Goal: Task Accomplishment & Management: Complete application form

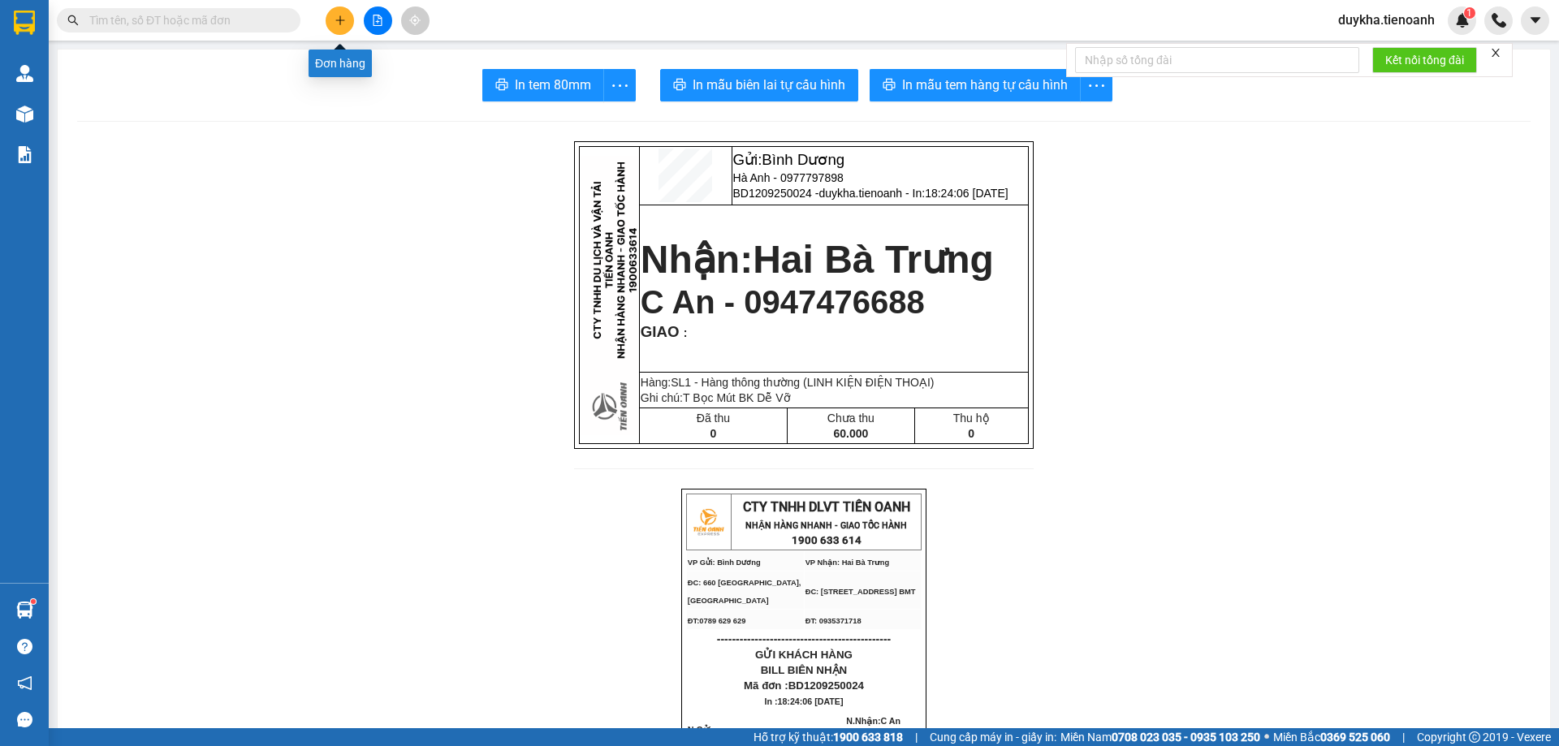
click at [343, 24] on icon "plus" at bounding box center [339, 20] width 11 height 11
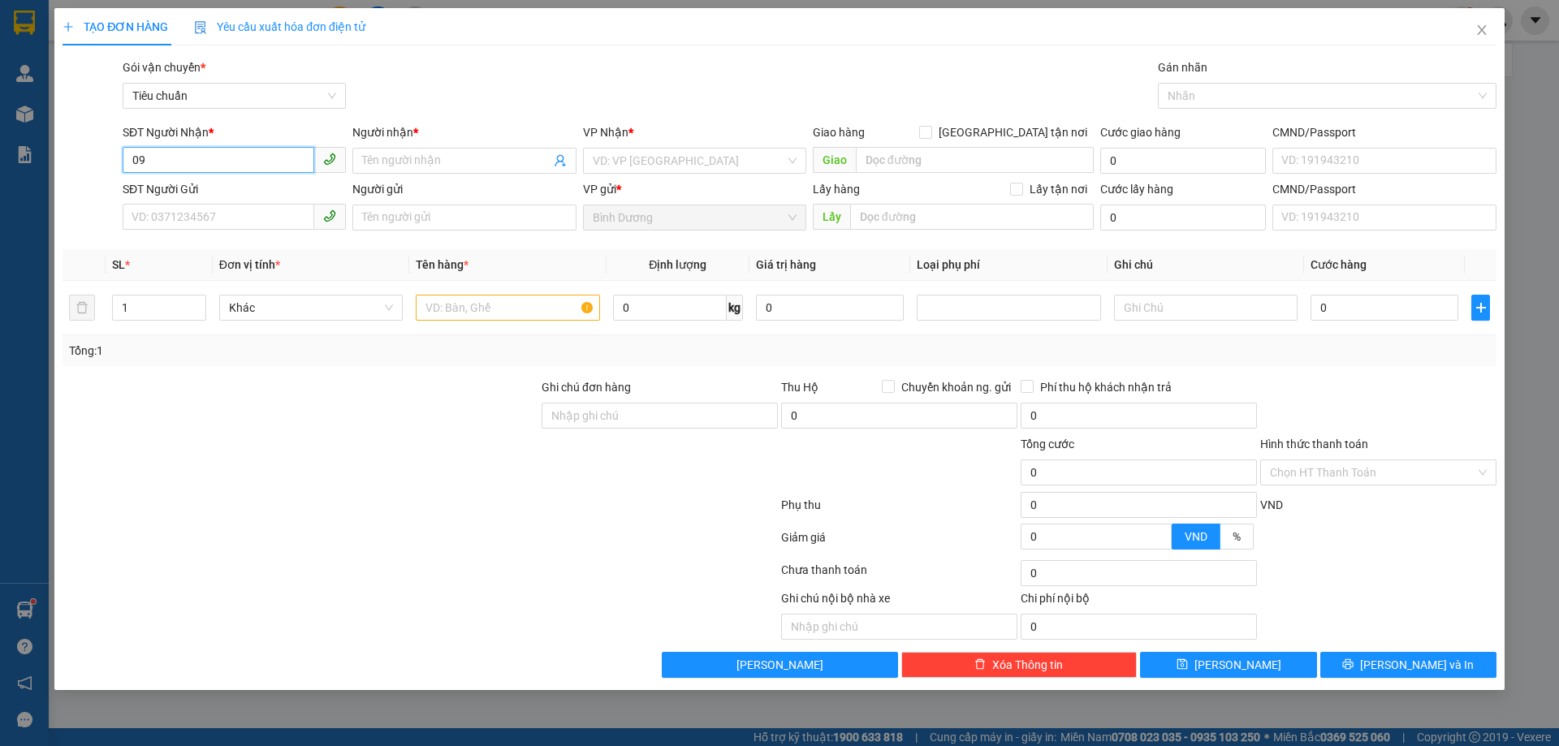
type input "0"
click at [229, 191] on div "0908143223 - A Khoa" at bounding box center [234, 193] width 204 height 18
type input "0908143223"
type input "A Khoa"
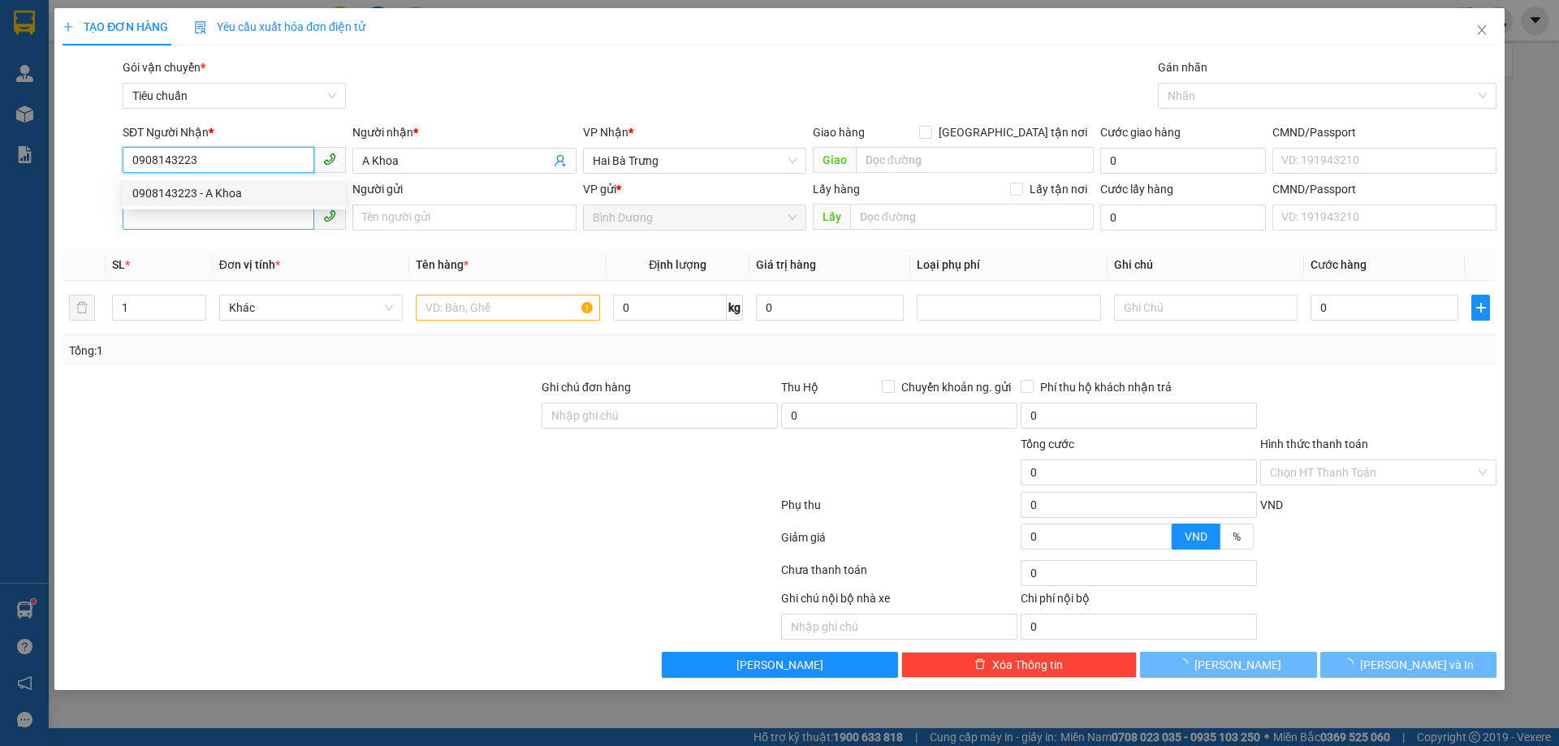
type input "0908143223"
type input "30.000"
click at [227, 219] on input "SĐT Người Gửi" at bounding box center [219, 217] width 192 height 26
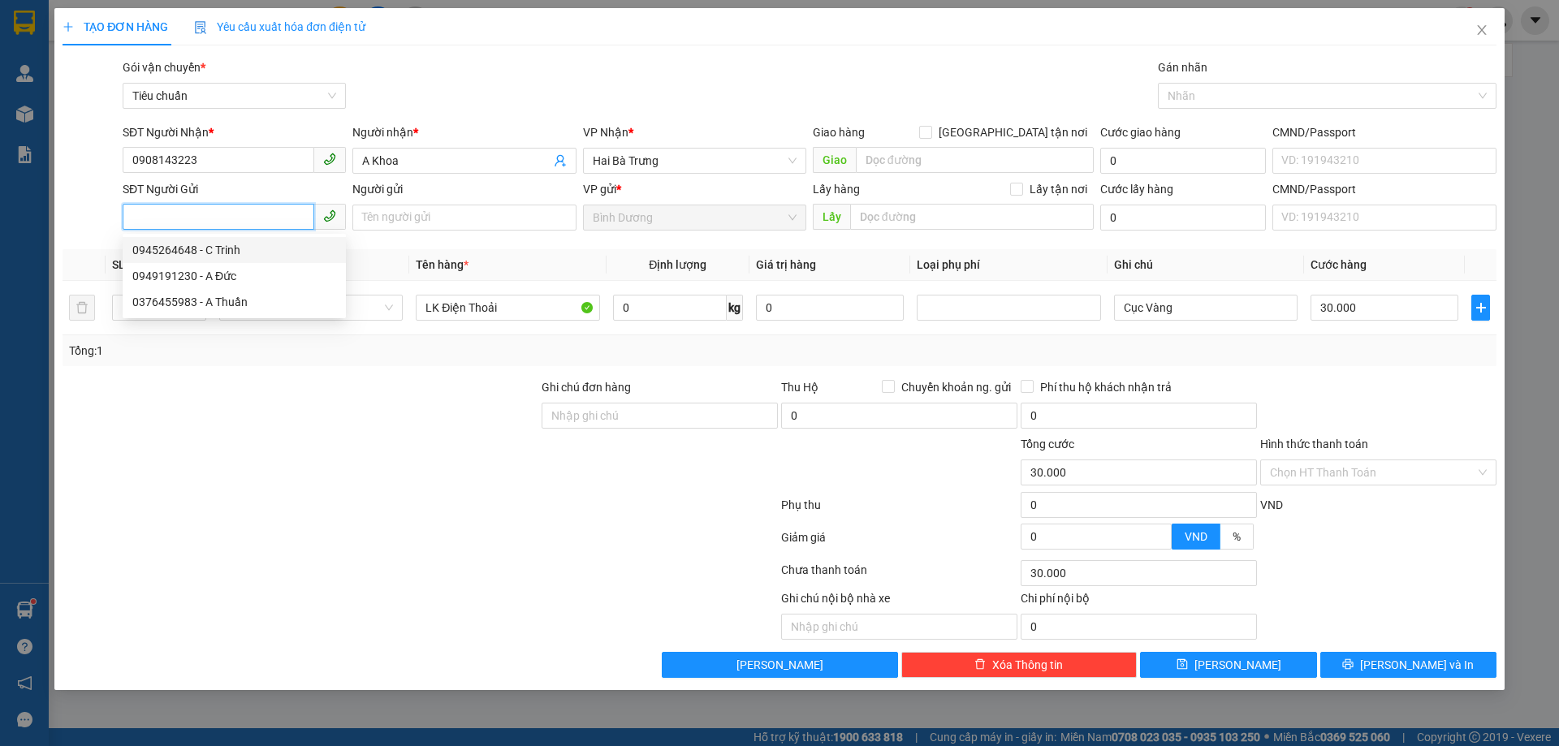
click at [239, 245] on div "0945264648 - C Trinh" at bounding box center [234, 250] width 204 height 18
type input "0945264648"
type input "C Trinh"
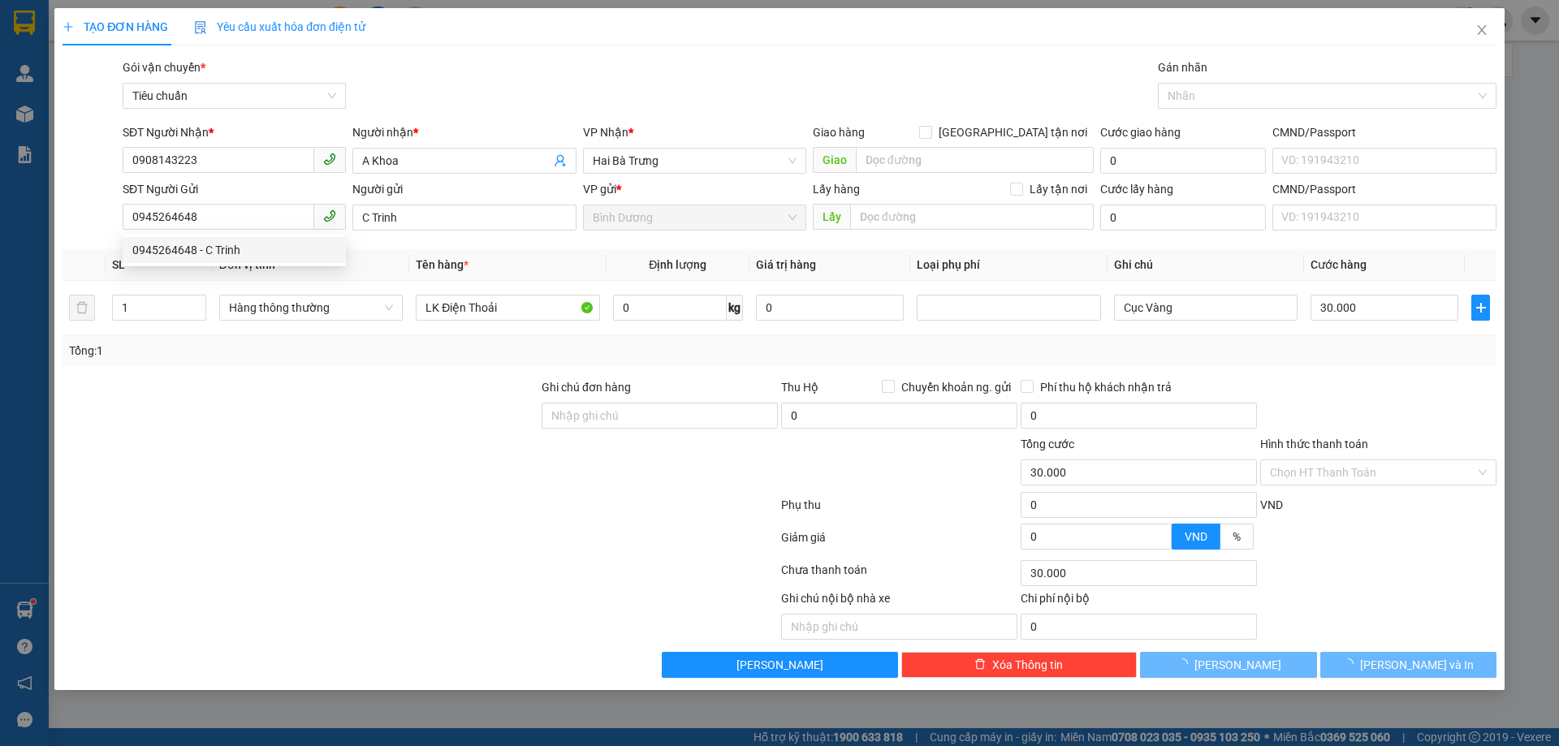
click at [350, 473] on div at bounding box center [300, 463] width 479 height 57
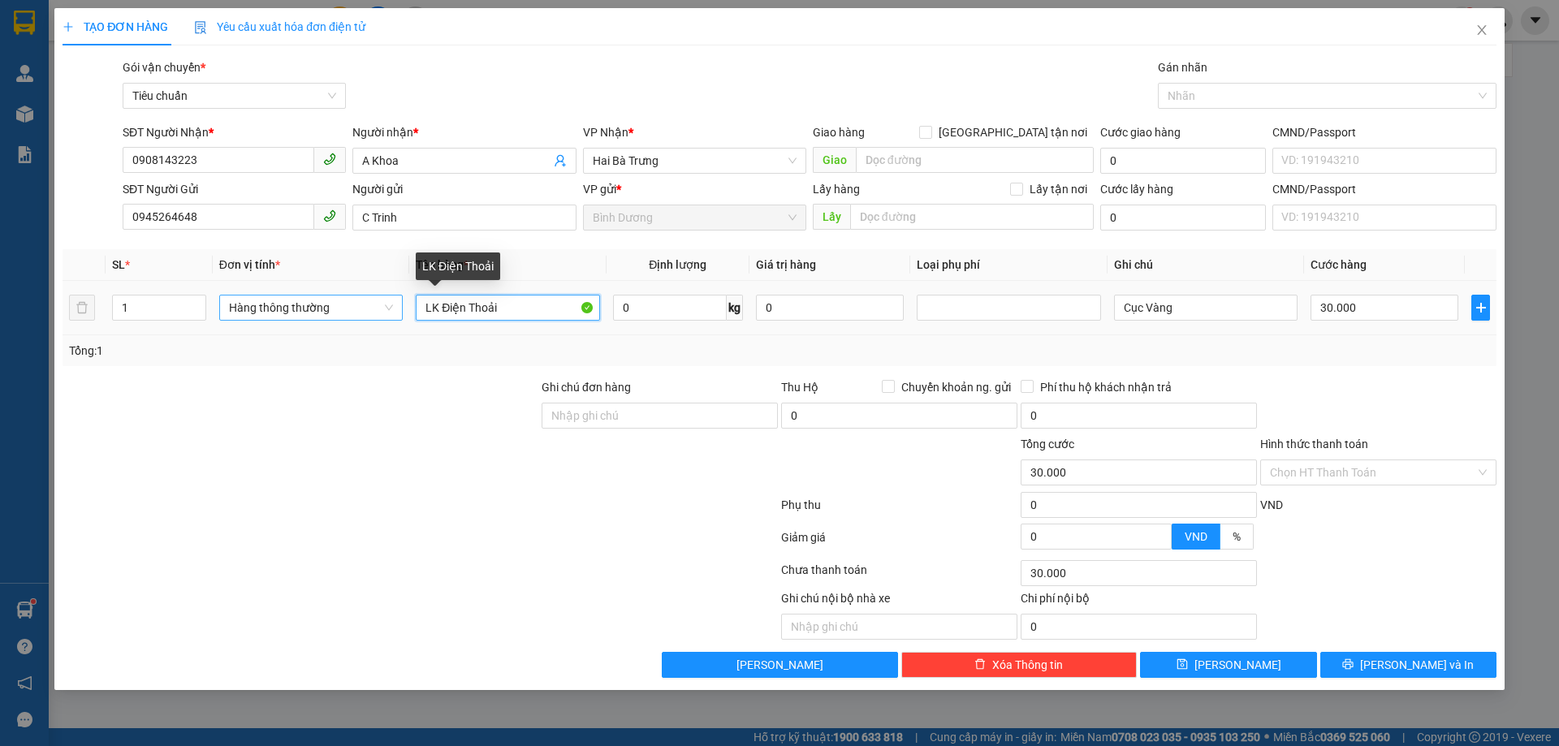
drag, startPoint x: 505, startPoint y: 302, endPoint x: 386, endPoint y: 303, distance: 118.5
click at [386, 303] on tr "1 Hàng thông thường LK Điện Thoải 0 kg 0 Cục Vàng 30.000" at bounding box center [780, 308] width 1434 height 54
type input "Trà Sữa"
click at [693, 324] on td "0 kg" at bounding box center [677, 308] width 143 height 54
click at [697, 291] on td "0 kg" at bounding box center [677, 308] width 143 height 54
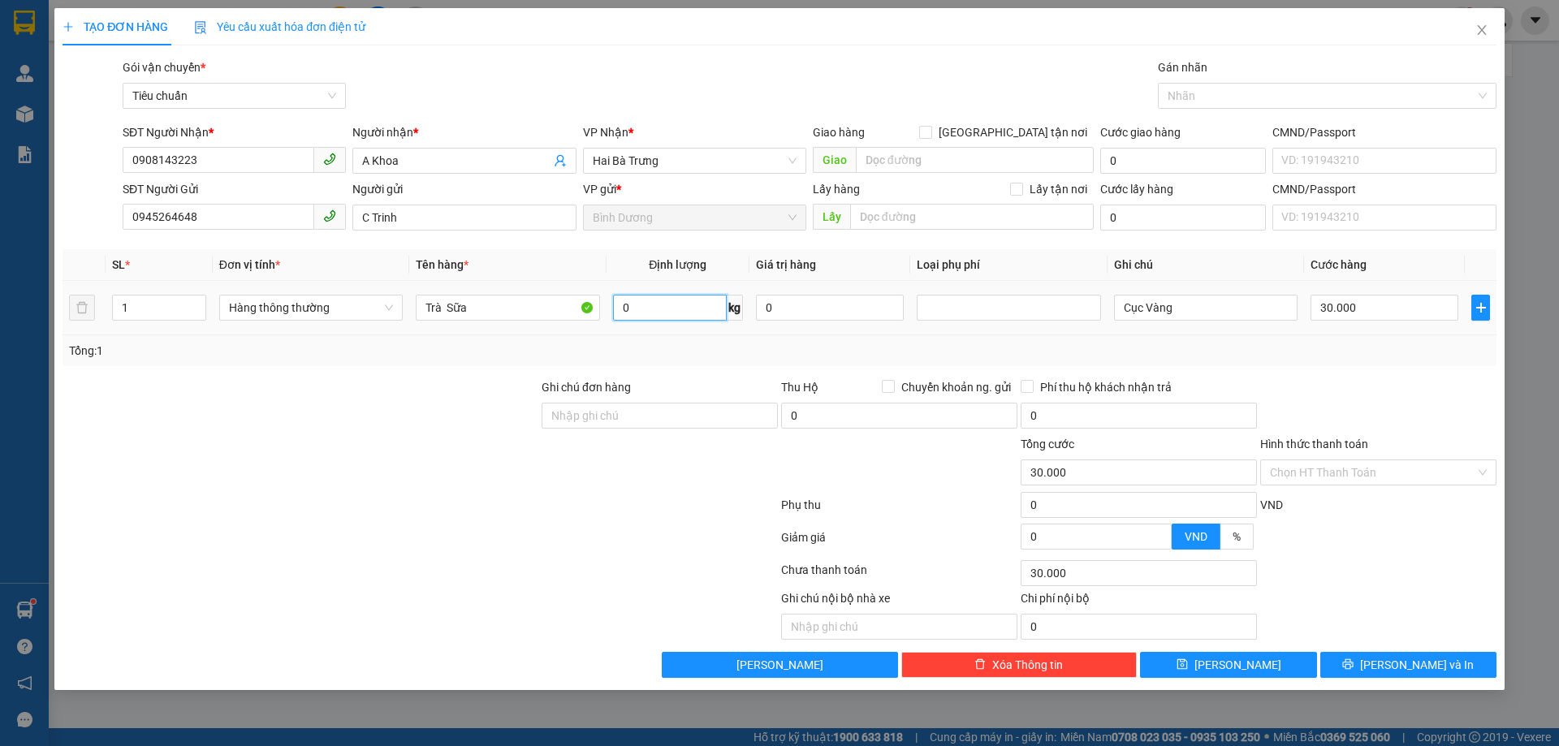
click at [714, 300] on input "0" at bounding box center [670, 308] width 114 height 26
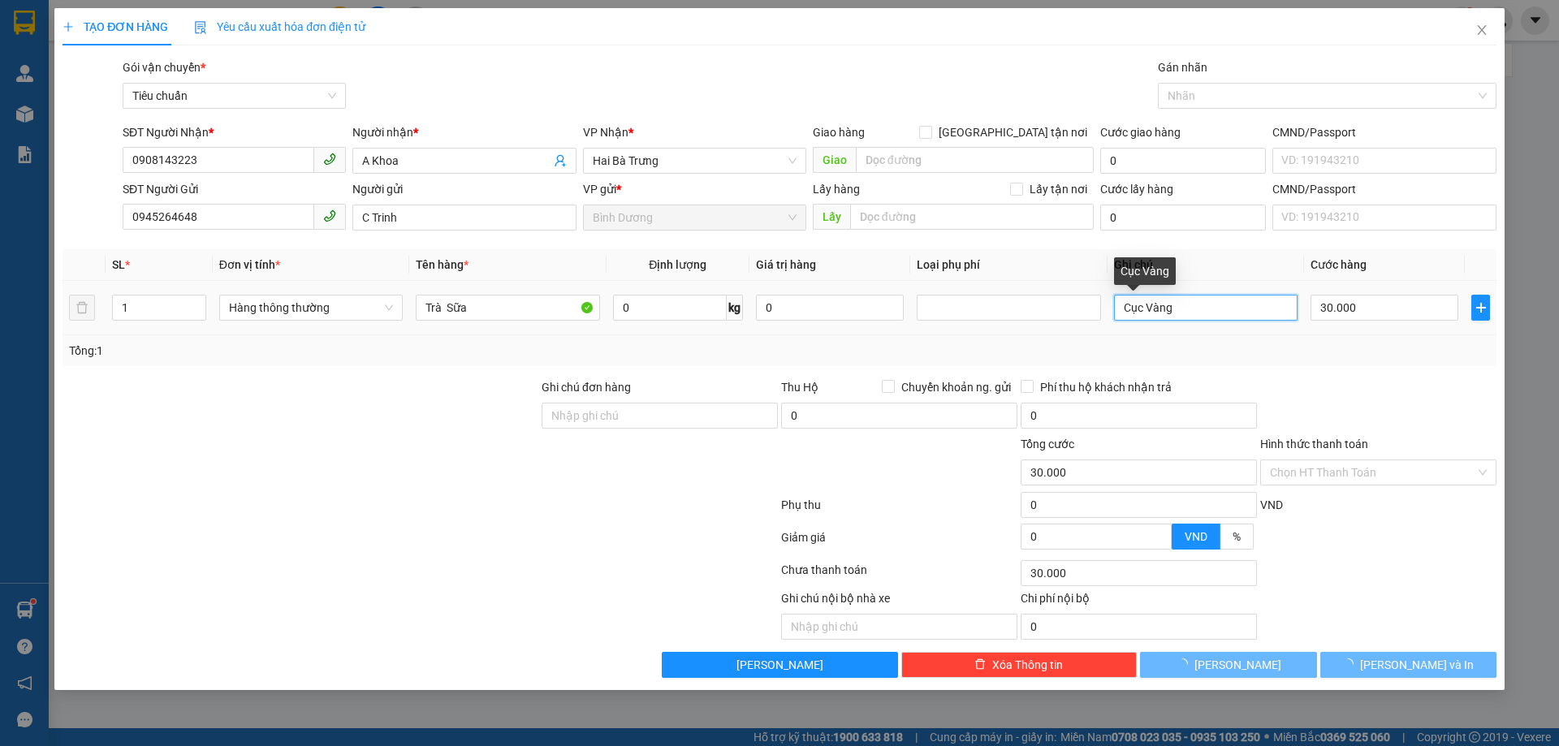
drag, startPoint x: 1203, startPoint y: 313, endPoint x: 921, endPoint y: 324, distance: 281.9
click at [923, 324] on tr "1 Hàng thông thường Trà Sữa 0 kg 0 Cục Vàng 30.000" at bounding box center [780, 308] width 1434 height 54
type input "0"
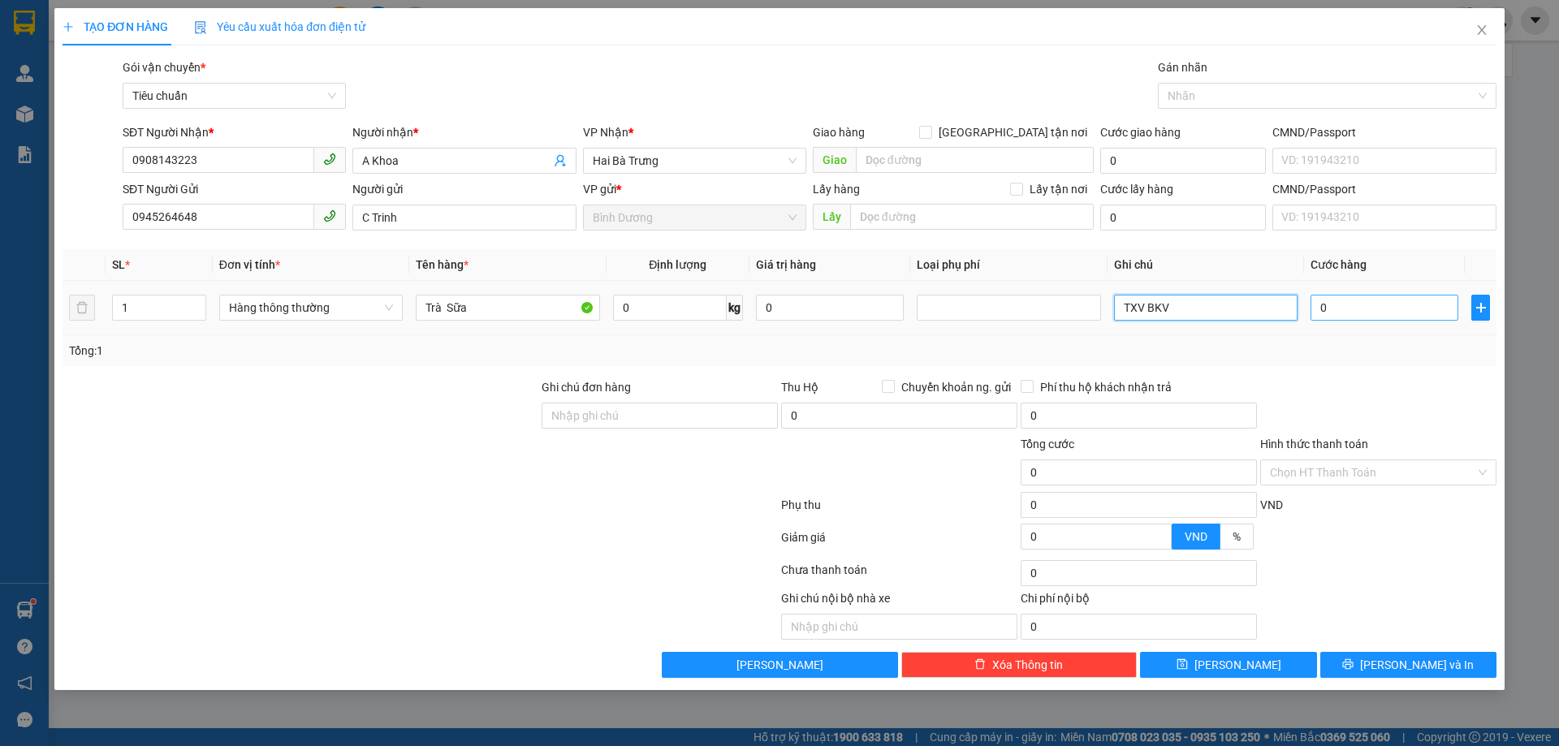
type input "TXV BKV"
click at [1333, 313] on input "0" at bounding box center [1384, 308] width 148 height 26
type input "3"
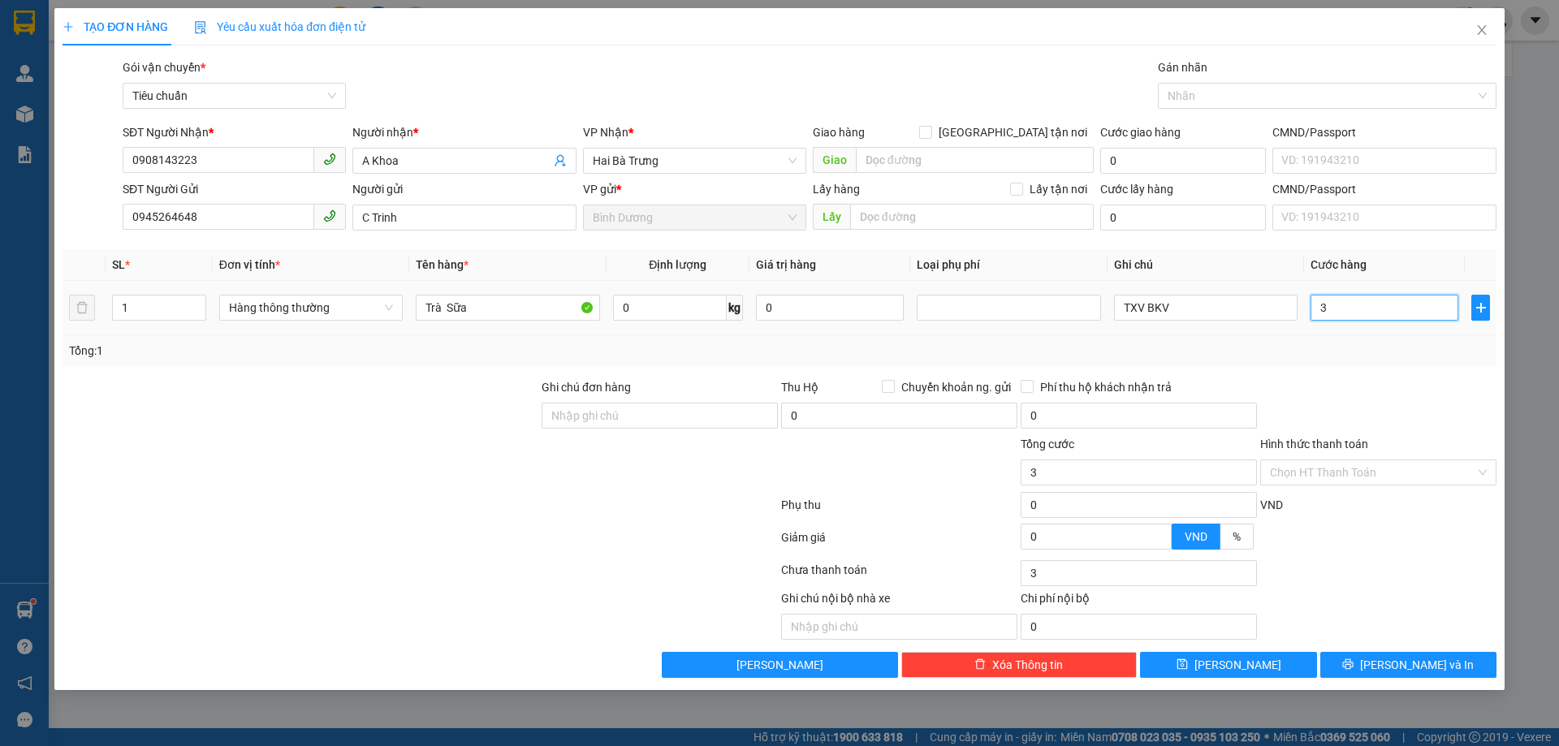
type input "30"
type input "30.000"
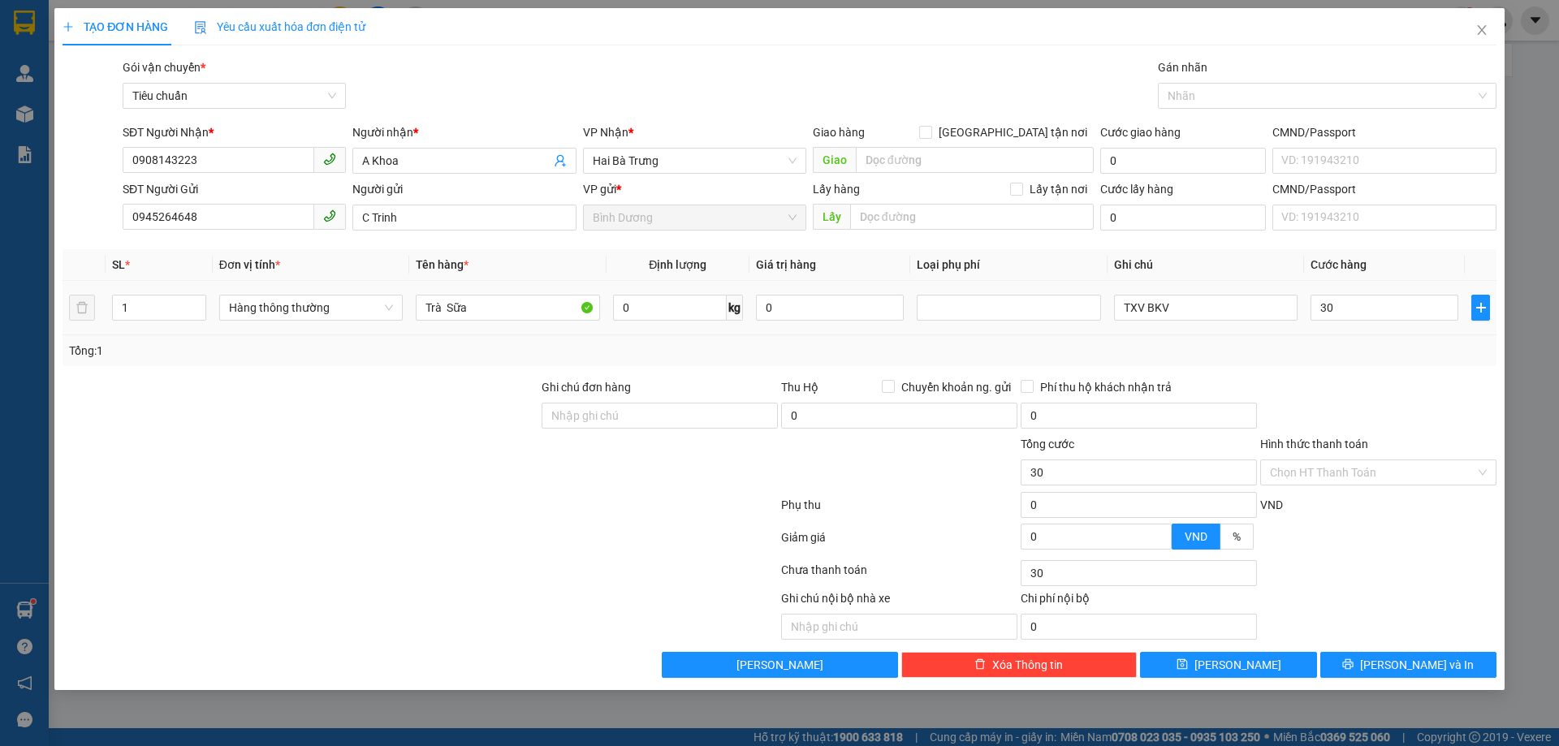
type input "30.000"
click at [1336, 357] on div "Tổng: 1" at bounding box center [779, 351] width 1421 height 18
click at [1360, 472] on input "Hình thức thanh toán" at bounding box center [1372, 472] width 205 height 24
click at [1387, 410] on div at bounding box center [1377, 406] width 239 height 57
click at [1405, 471] on input "Hình thức thanh toán" at bounding box center [1372, 472] width 205 height 24
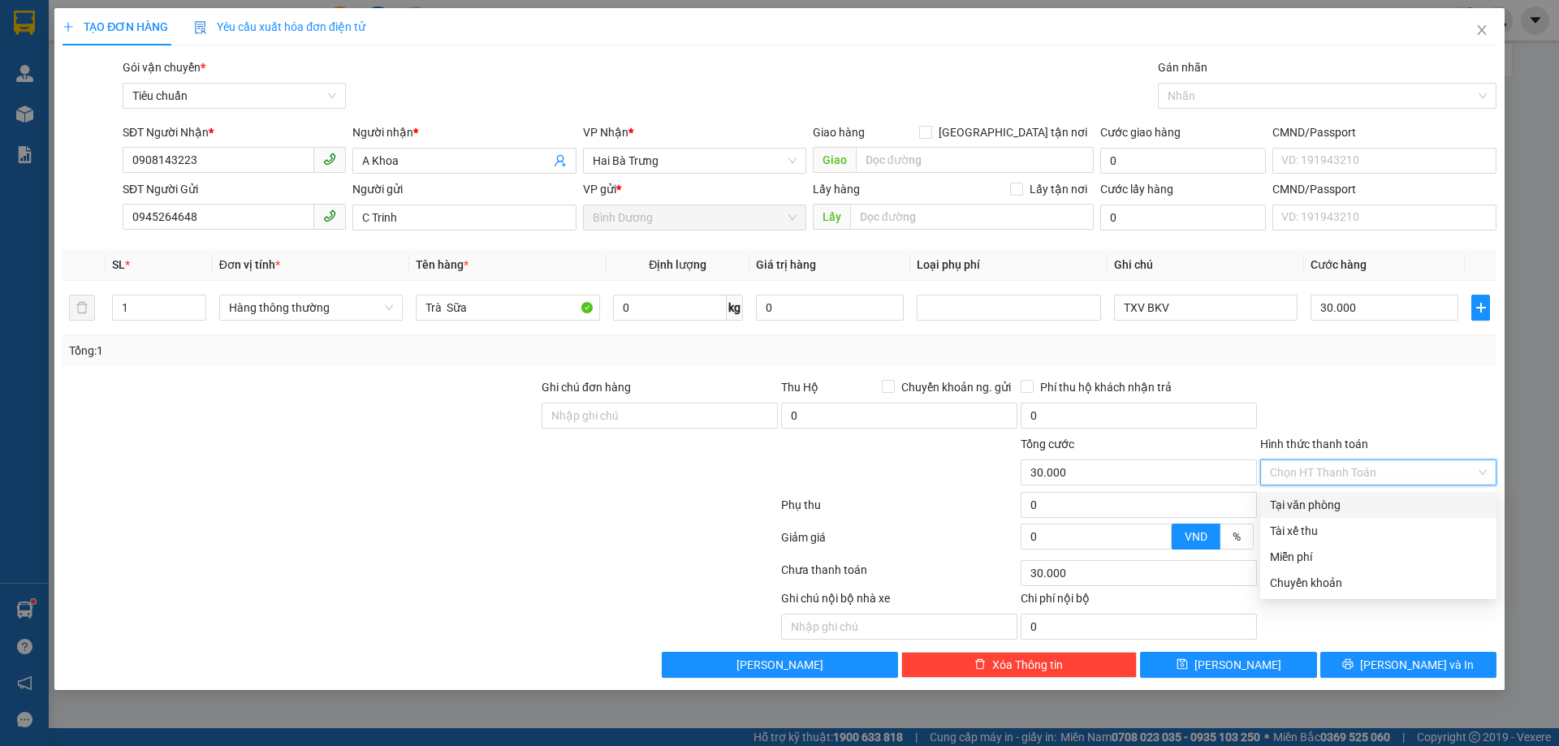
drag, startPoint x: 1340, startPoint y: 498, endPoint x: 1372, endPoint y: 579, distance: 86.7
click at [1340, 500] on div "Tại văn phòng" at bounding box center [1378, 505] width 217 height 18
type input "0"
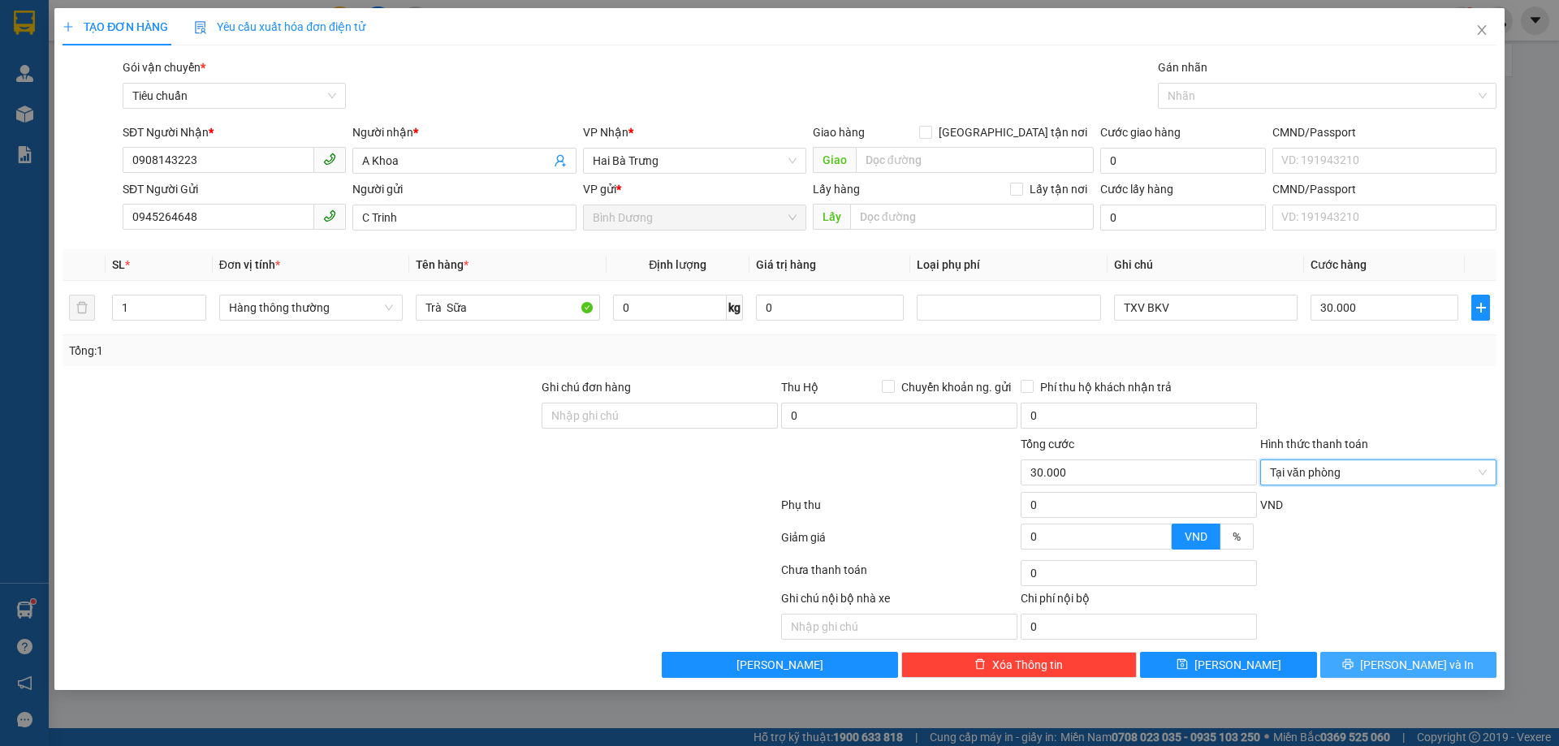
click at [1381, 652] on button "[PERSON_NAME] và In" at bounding box center [1408, 665] width 176 height 26
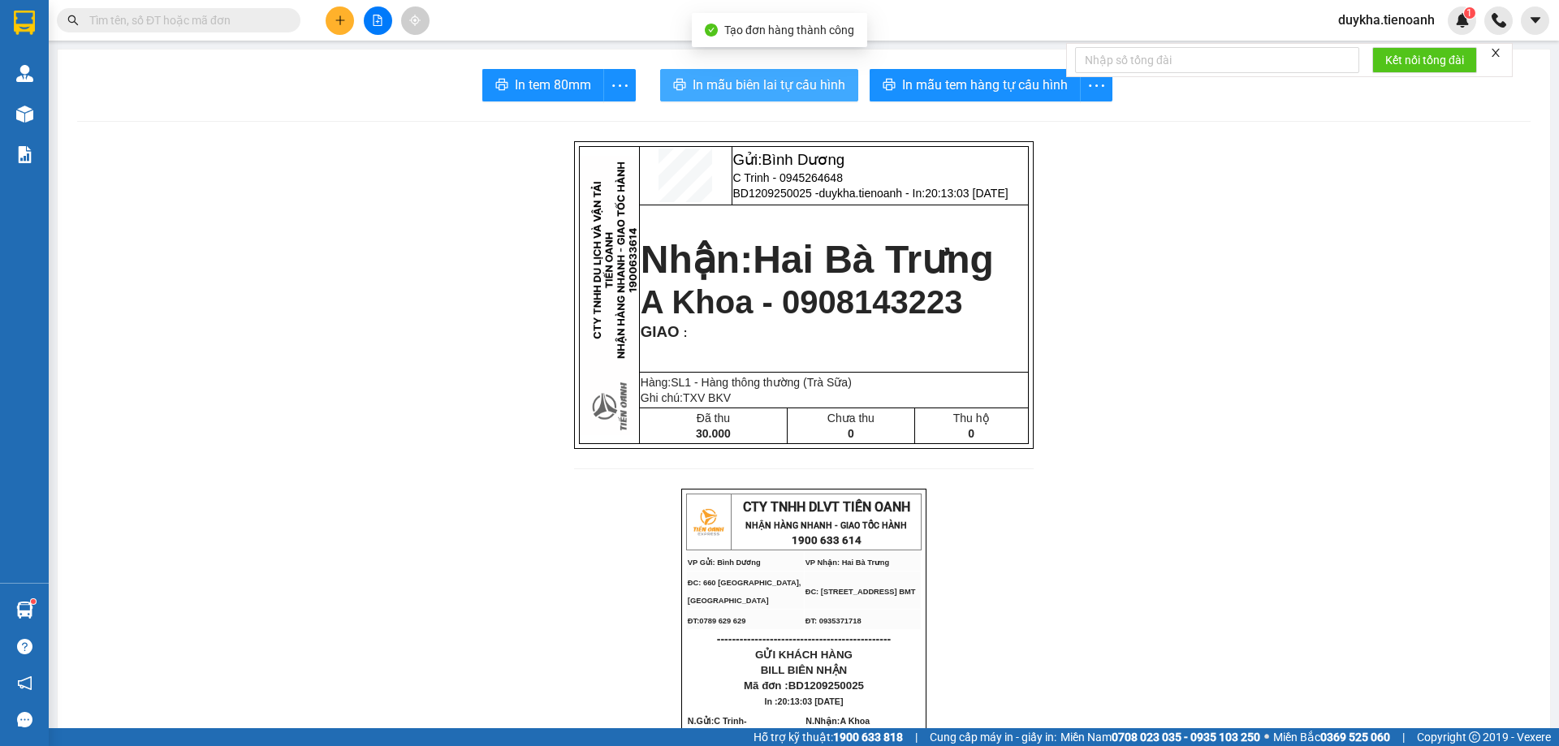
click at [836, 100] on button "In mẫu biên lai tự cấu hình" at bounding box center [759, 85] width 198 height 32
click at [1012, 94] on span "In mẫu tem hàng tự cấu hình" at bounding box center [985, 85] width 166 height 20
click at [1141, 25] on div "Kết quả tìm kiếm ( 141 ) Bộ lọc Mã ĐH Trạng thái Món hàng Thu hộ Tổng cước Chưa…" at bounding box center [779, 20] width 1559 height 41
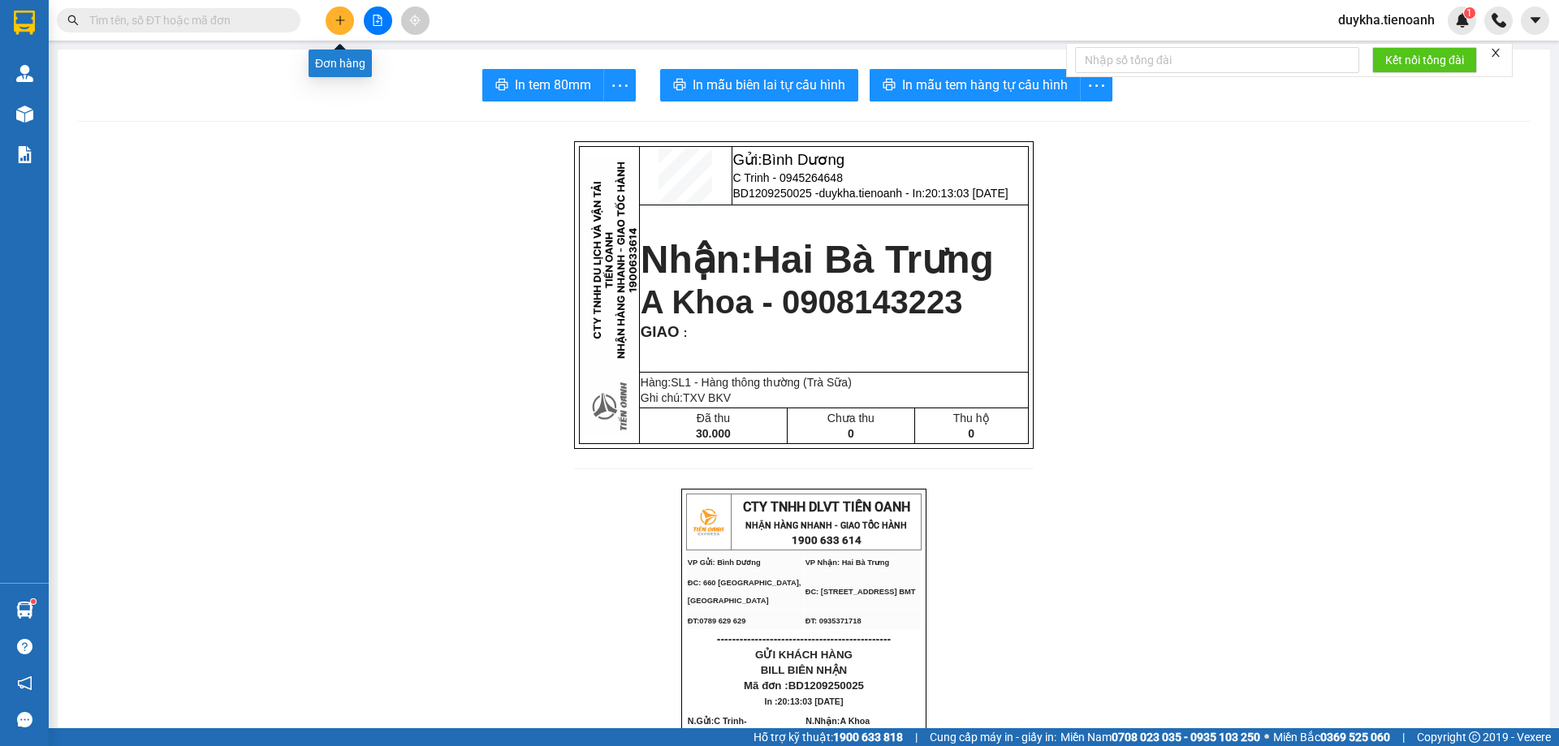
click at [345, 20] on icon "plus" at bounding box center [339, 20] width 11 height 11
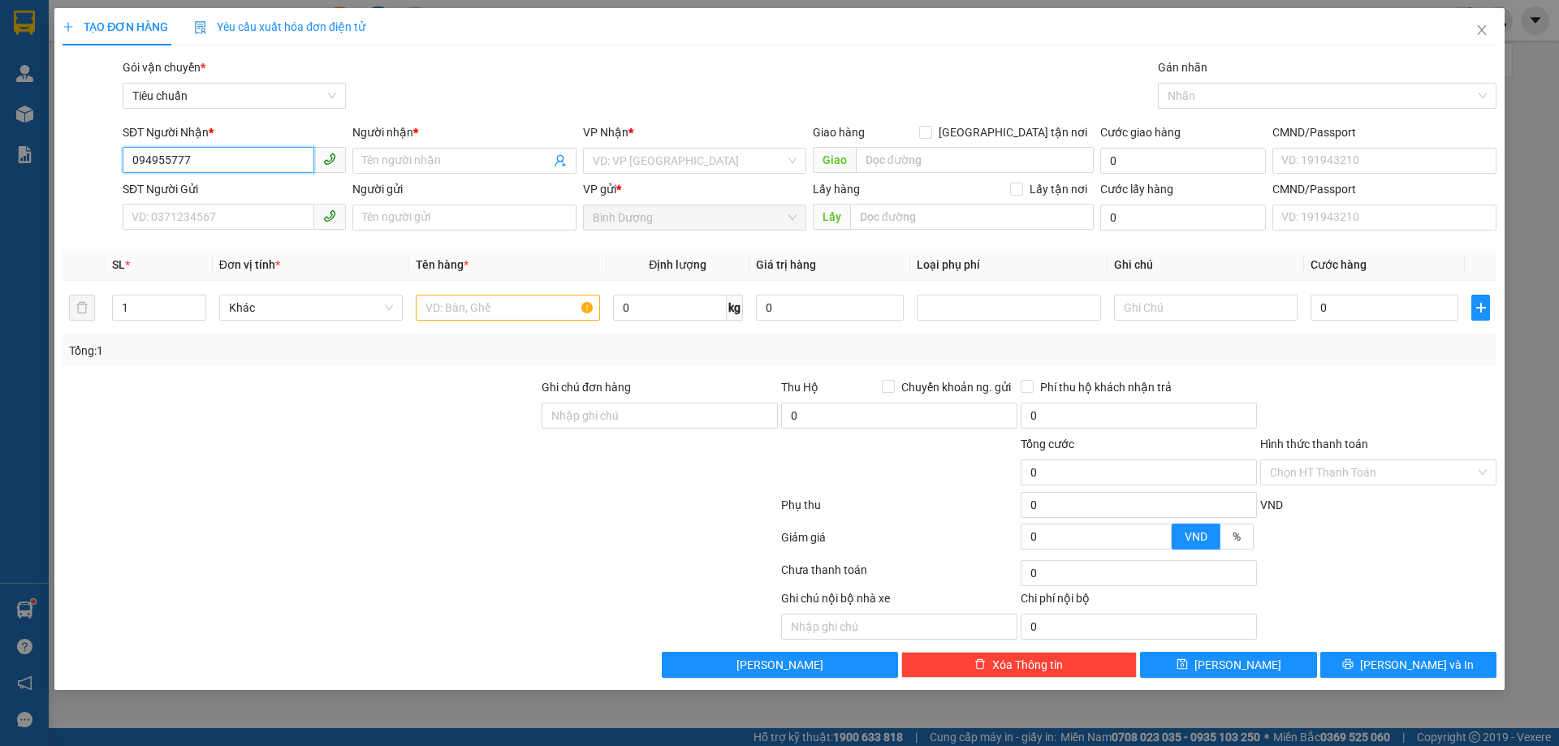
click at [274, 161] on input "094955777" at bounding box center [219, 160] width 192 height 26
type input "0949557778"
click at [403, 156] on input "Người nhận *" at bounding box center [456, 161] width 188 height 18
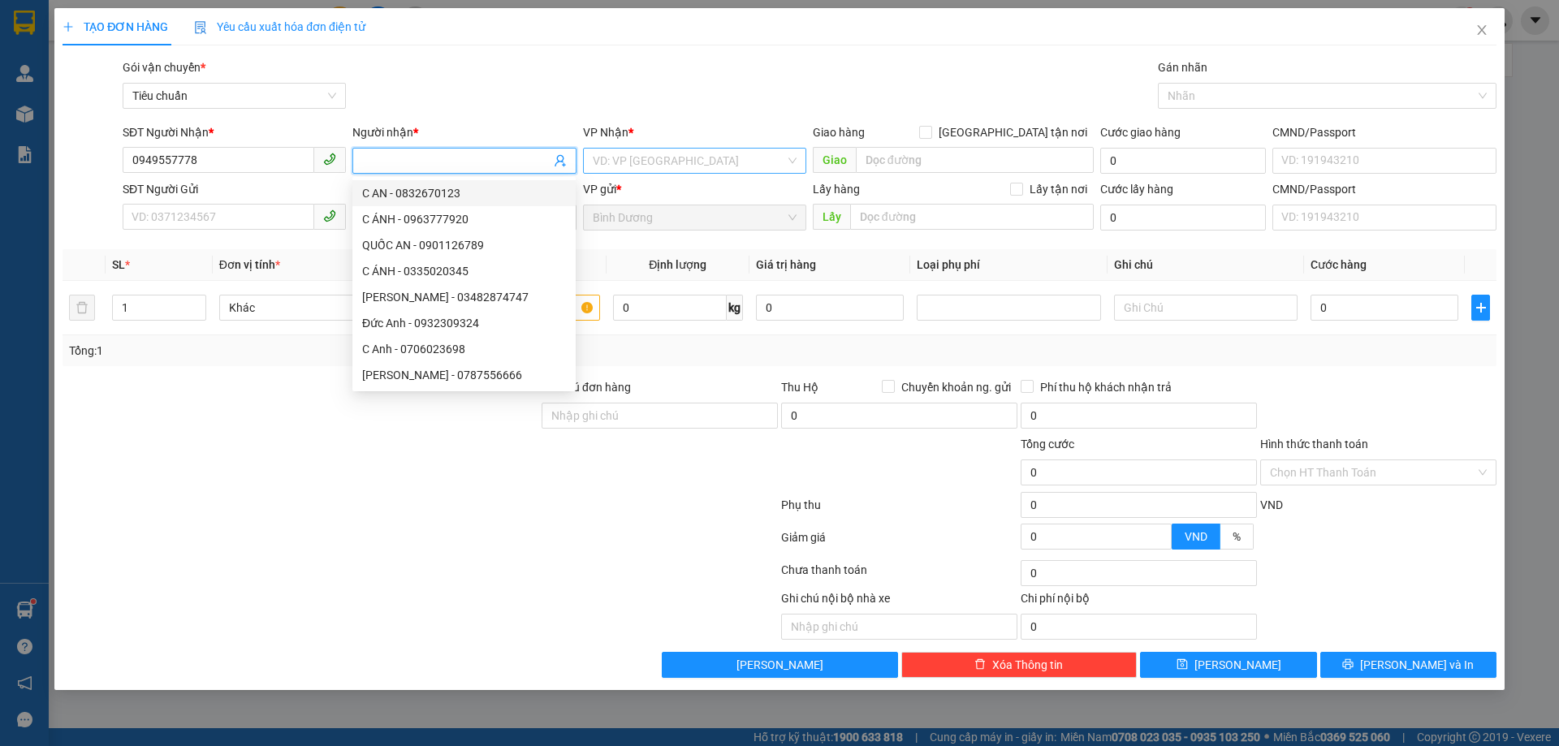
click at [641, 164] on input "search" at bounding box center [689, 161] width 192 height 24
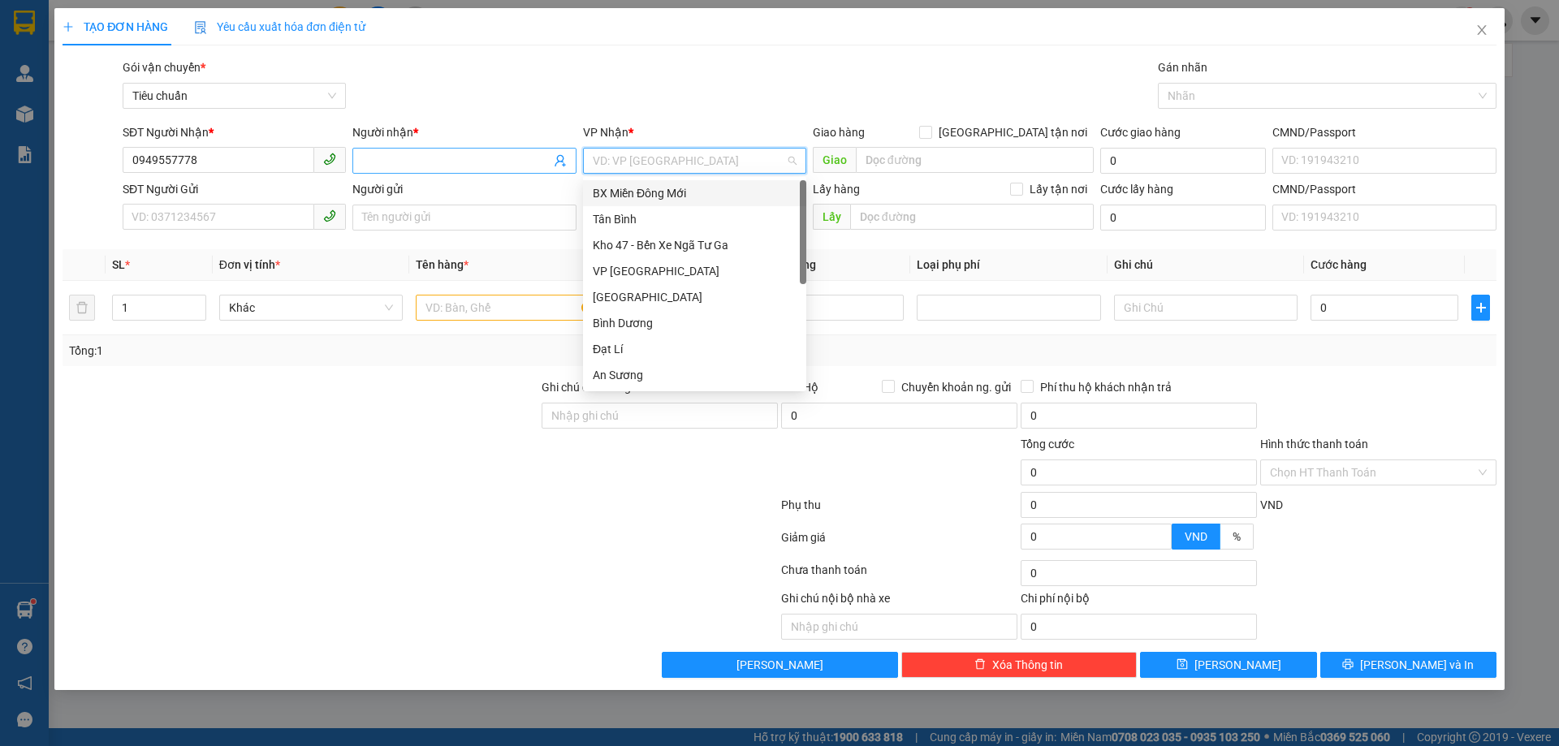
click at [509, 157] on input "Người nhận *" at bounding box center [456, 161] width 188 height 18
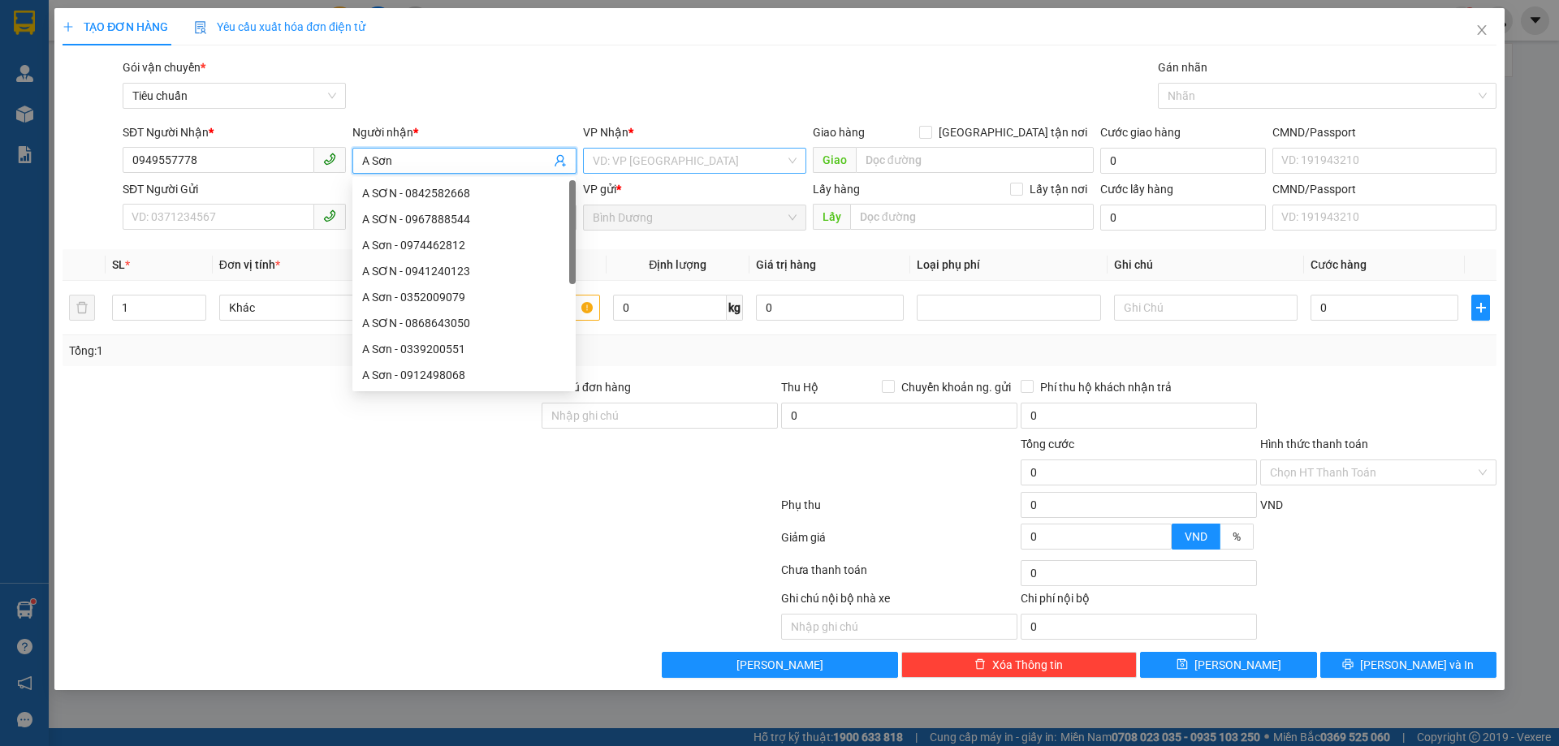
type input "A Sơn"
click at [745, 151] on input "search" at bounding box center [689, 161] width 192 height 24
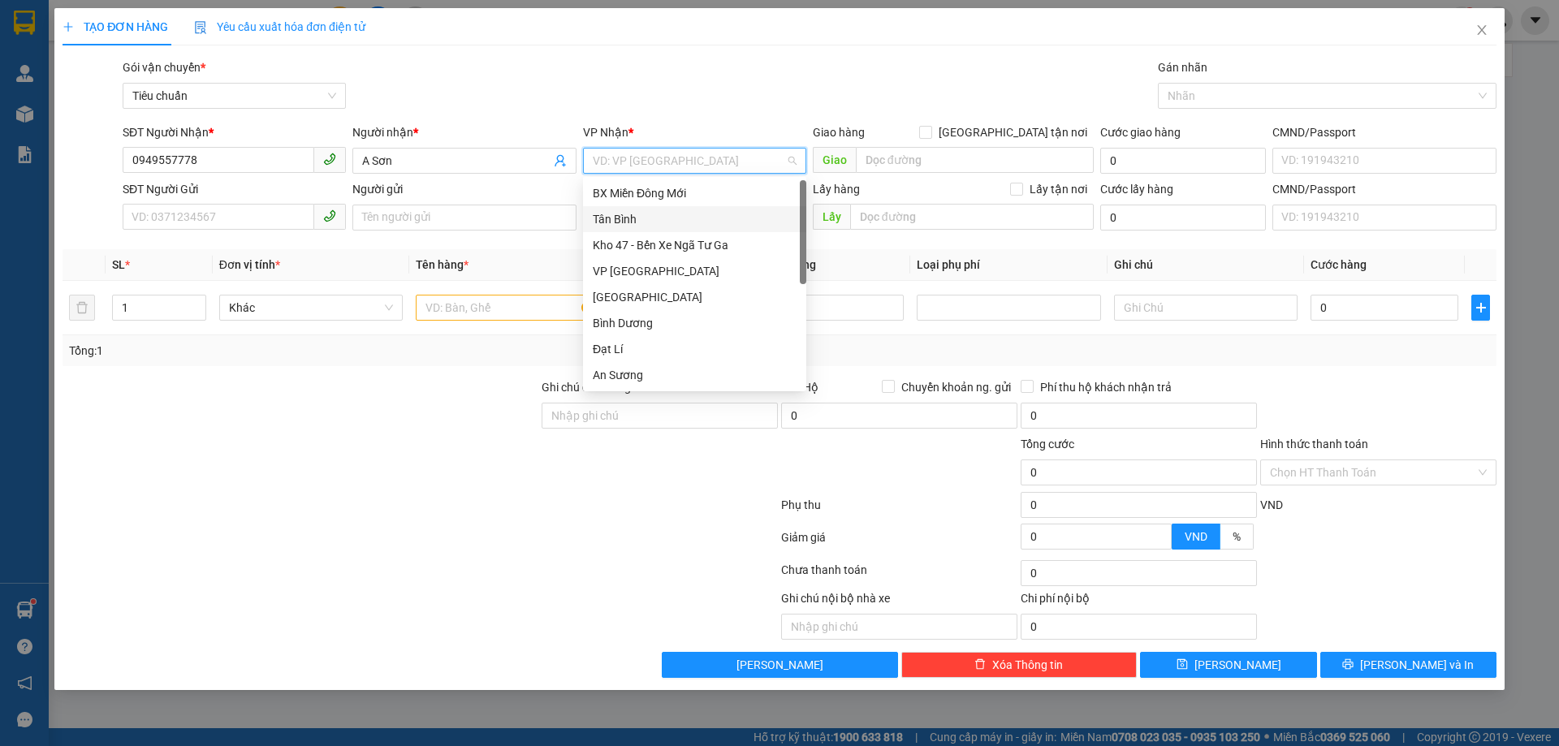
scroll to position [156, 0]
click at [646, 260] on div "[GEOGRAPHIC_DATA]" at bounding box center [694, 271] width 223 height 26
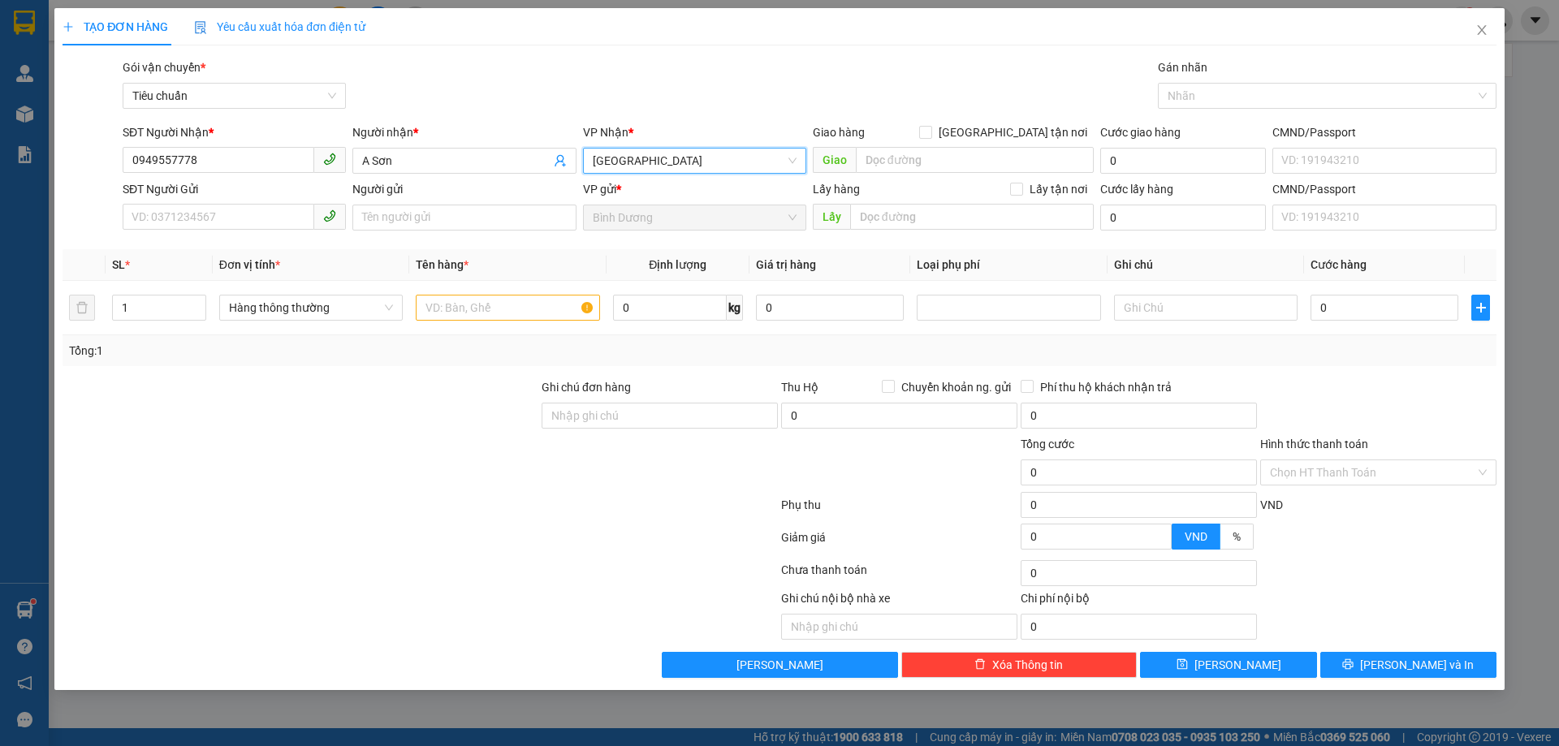
click at [664, 162] on span "[GEOGRAPHIC_DATA]" at bounding box center [695, 161] width 204 height 24
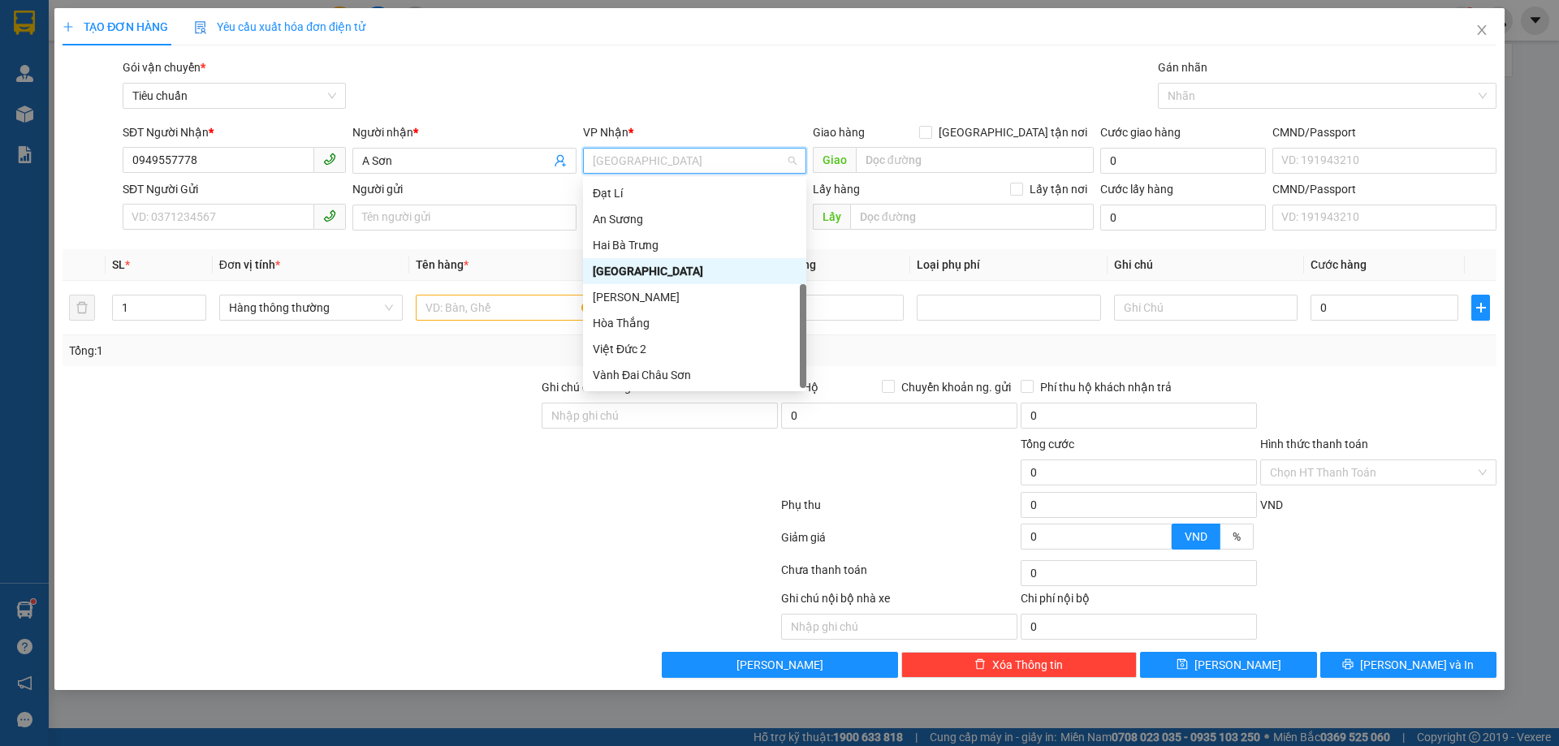
click at [662, 246] on div "Hai Bà Trưng" at bounding box center [695, 245] width 204 height 18
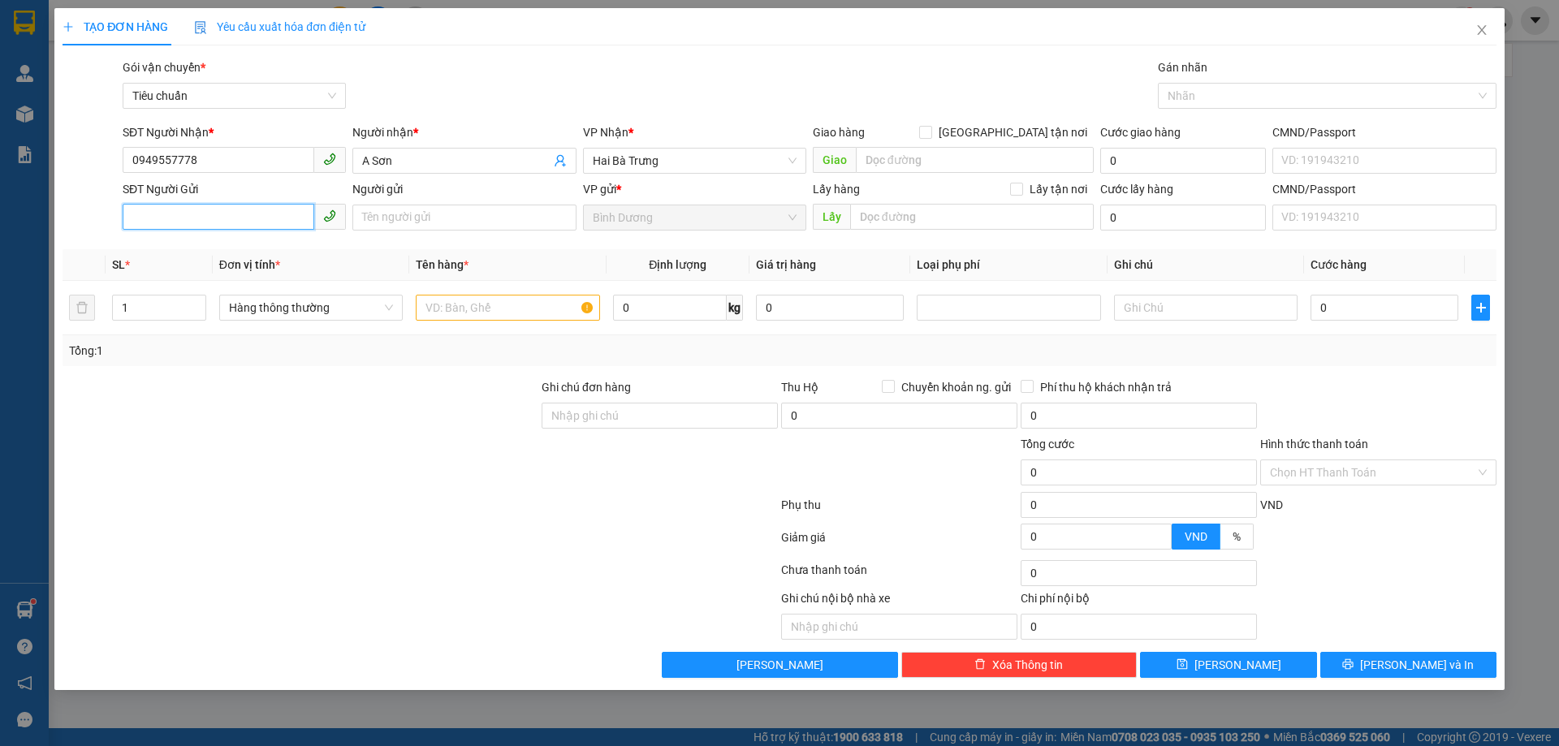
click at [277, 221] on input "SĐT Người Gửi" at bounding box center [219, 217] width 192 height 26
type input "0937016344"
click at [191, 257] on div "0937016344 - A Sơn" at bounding box center [234, 250] width 204 height 18
type input "A Sơn"
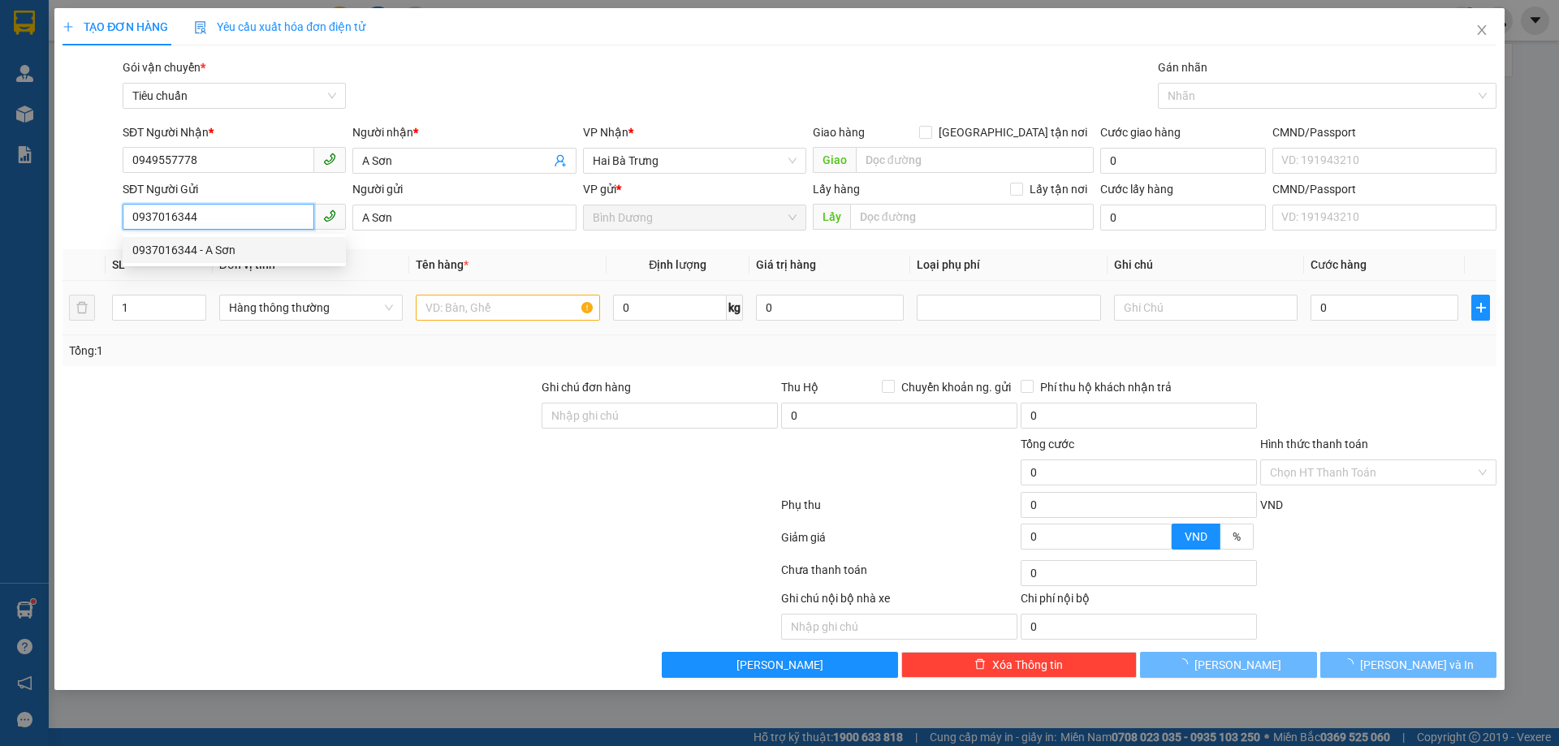
type input "0937016344"
type input "40.000"
drag, startPoint x: 340, startPoint y: 438, endPoint x: 387, endPoint y: 469, distance: 56.7
click at [342, 438] on div at bounding box center [300, 463] width 479 height 57
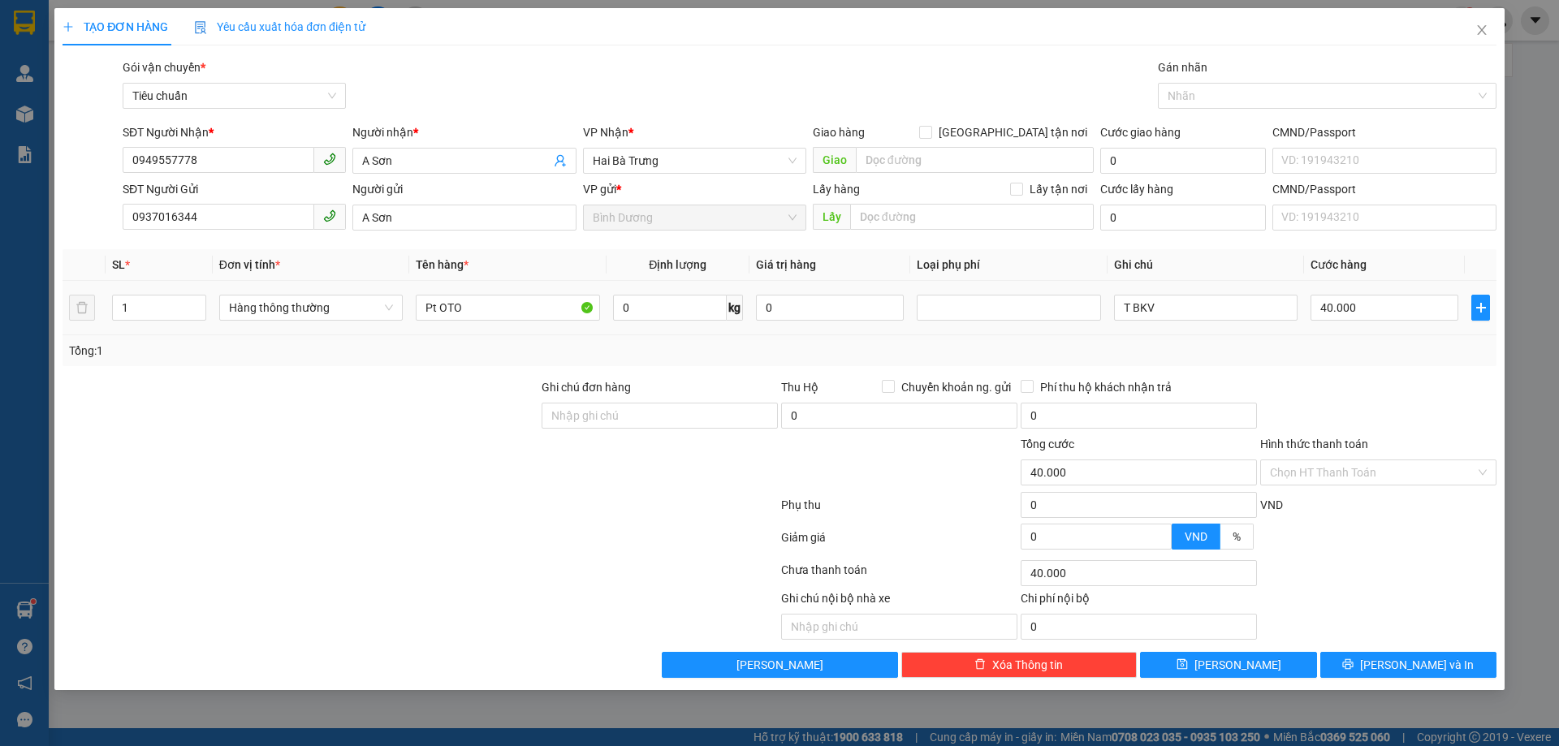
click at [471, 493] on div at bounding box center [420, 508] width 718 height 32
click at [1218, 306] on input "T BKV" at bounding box center [1205, 308] width 183 height 26
type input "T"
type input "T Trơn"
click at [1367, 660] on button "[PERSON_NAME] và In" at bounding box center [1408, 665] width 176 height 26
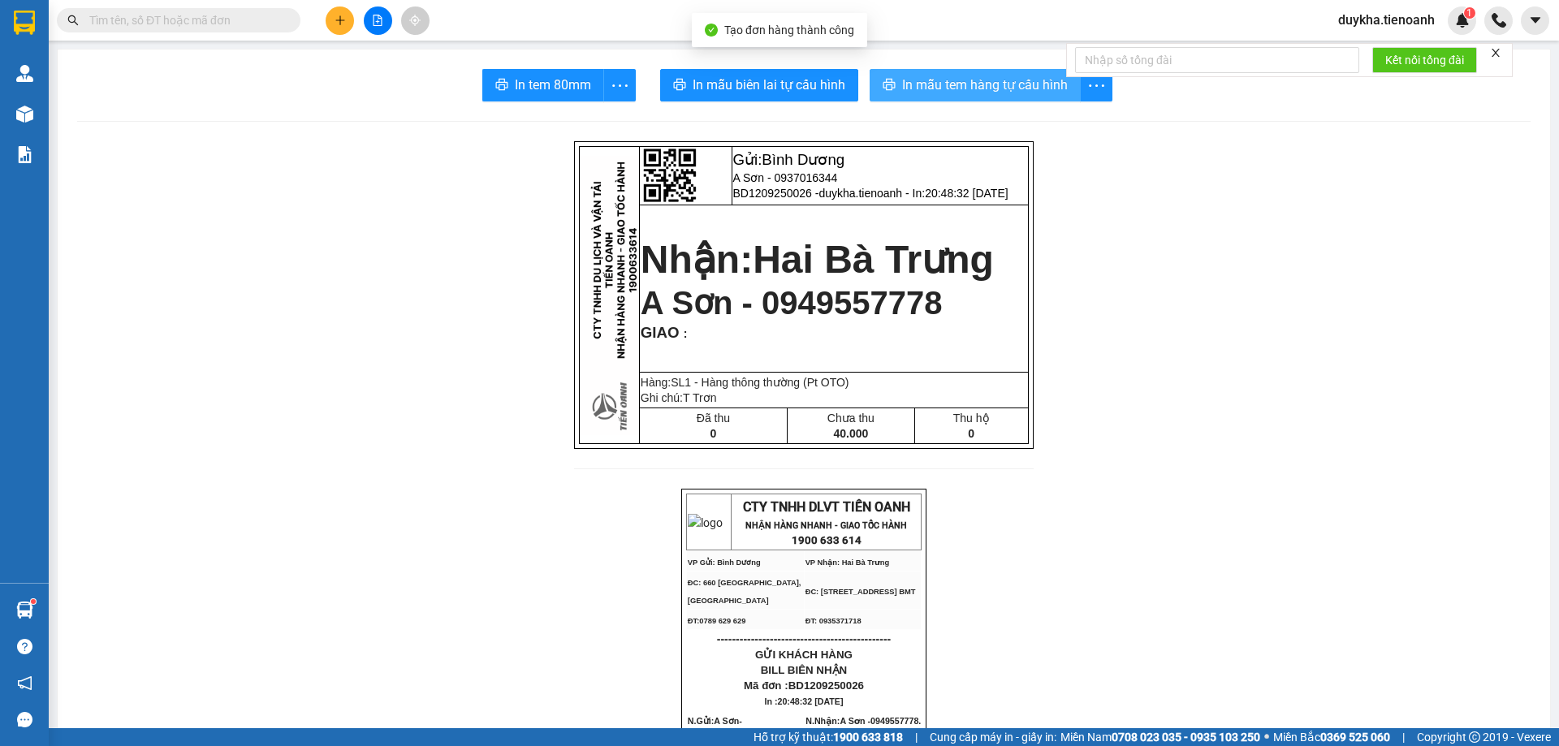
click at [969, 85] on span "In mẫu tem hàng tự cấu hình" at bounding box center [985, 85] width 166 height 20
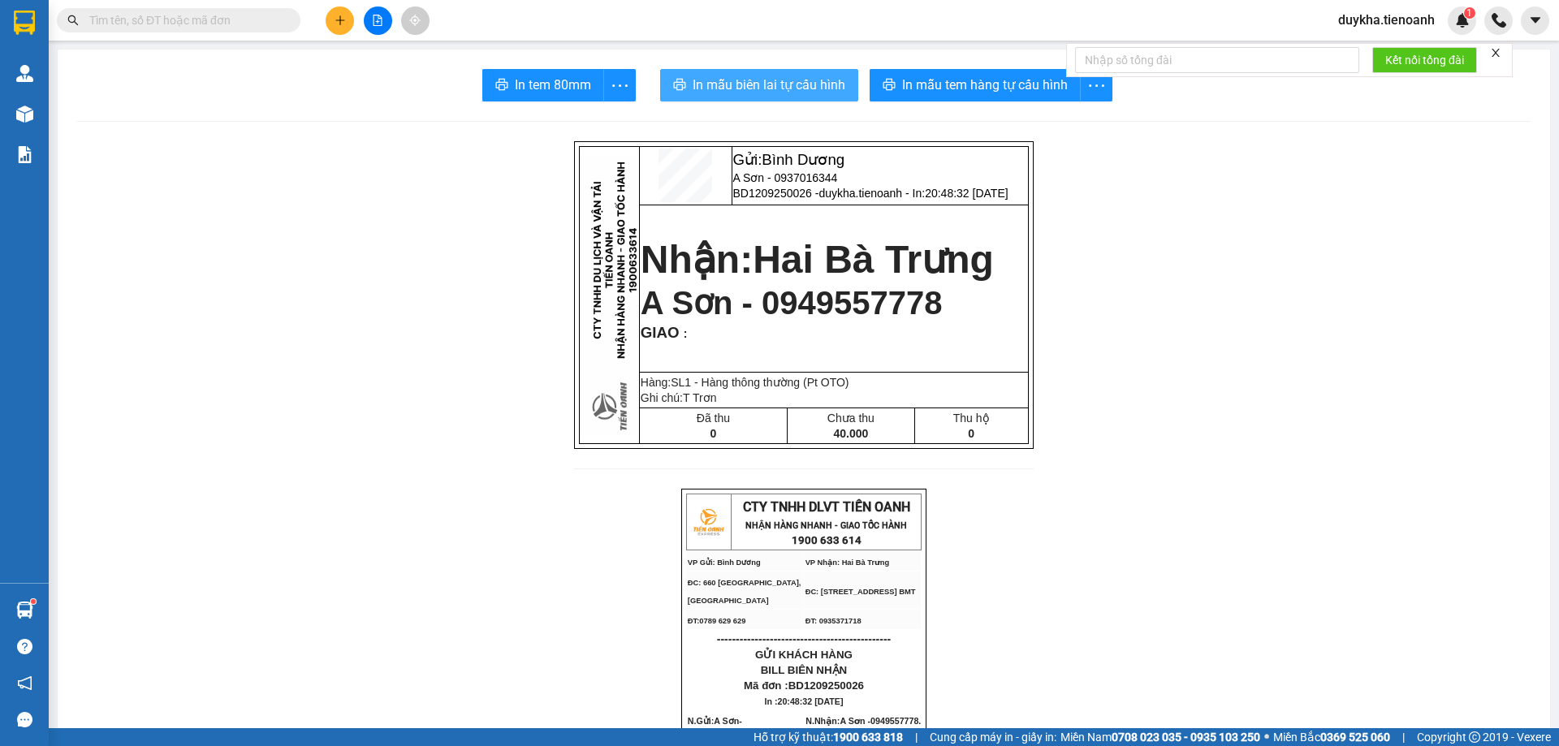
click at [791, 76] on span "In mẫu biên lai tự cấu hình" at bounding box center [769, 85] width 153 height 20
